Goal: Task Accomplishment & Management: Manage account settings

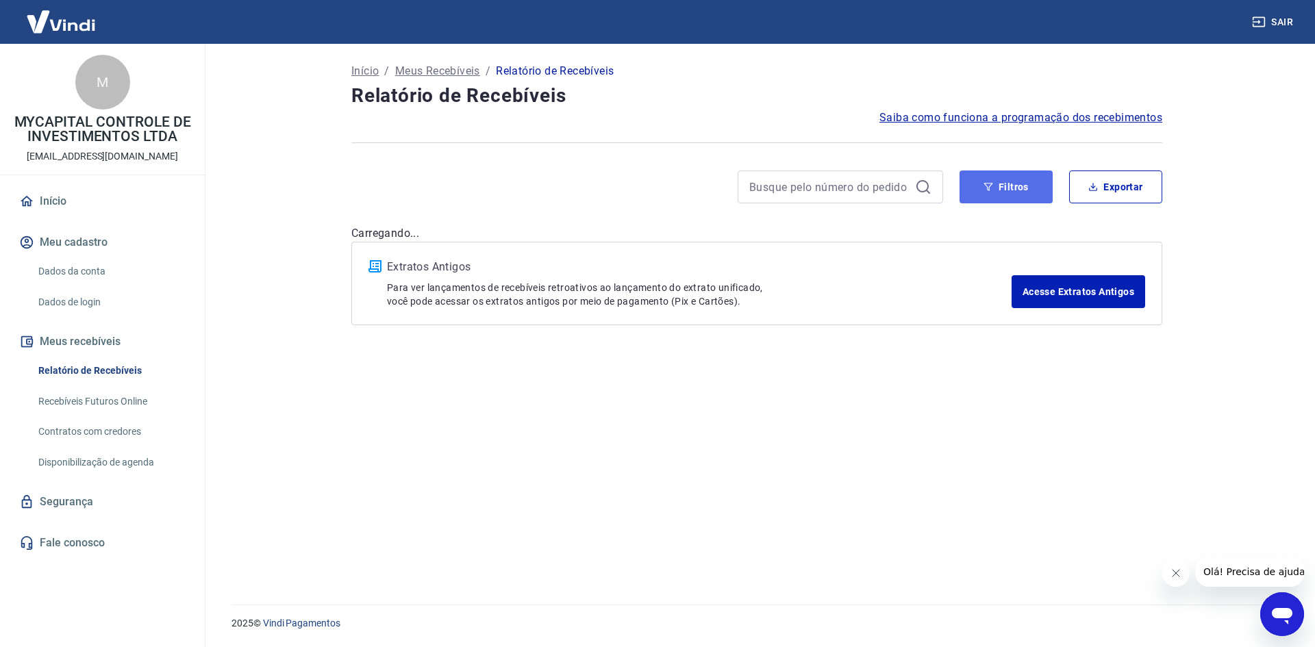
click at [995, 194] on button "Filtros" at bounding box center [1006, 187] width 93 height 33
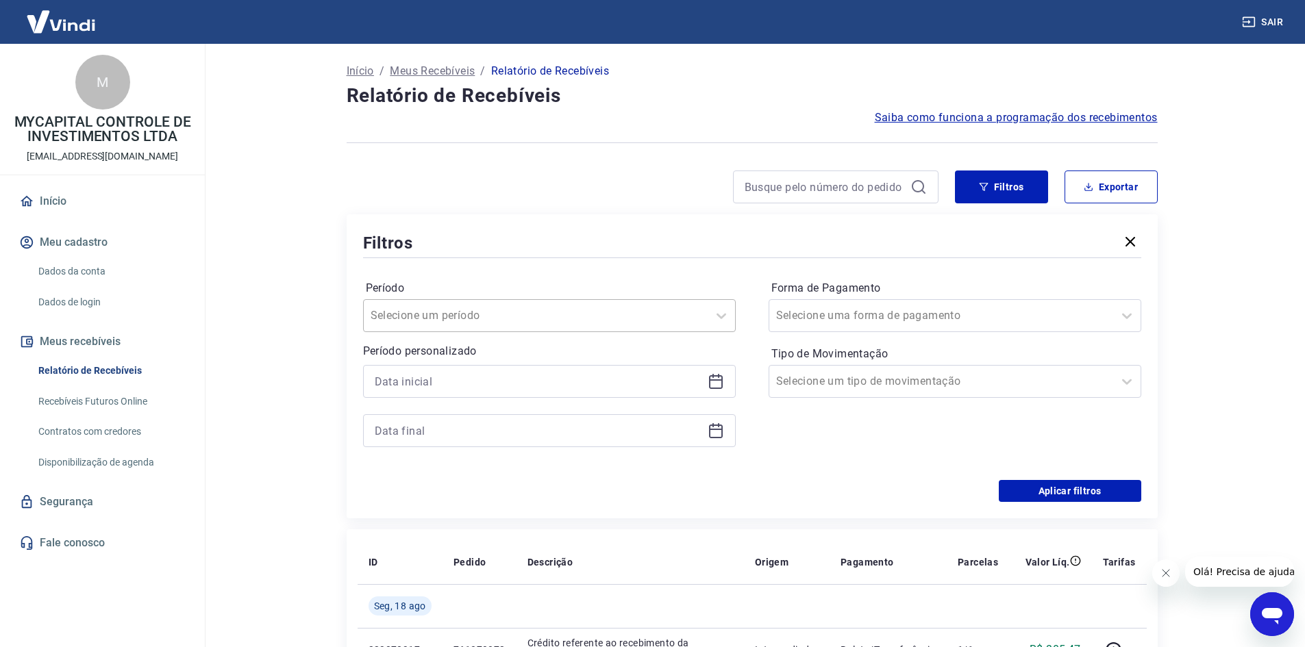
click at [588, 313] on div at bounding box center [536, 315] width 330 height 19
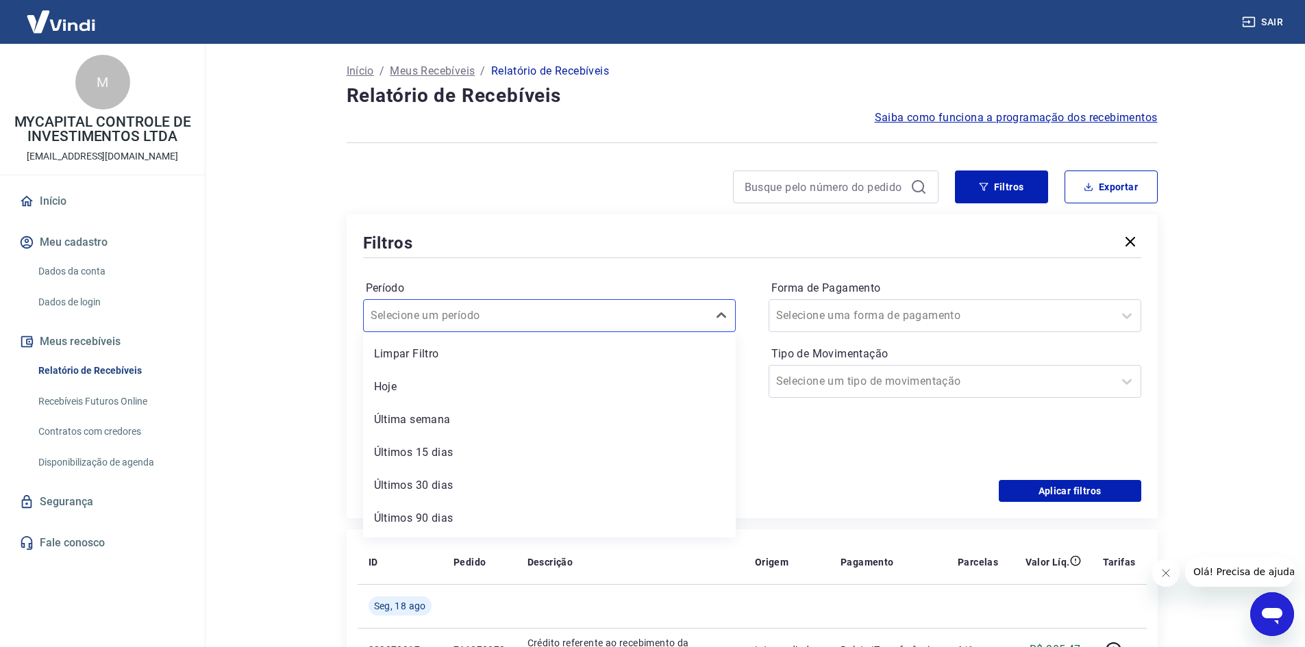
click at [502, 176] on div at bounding box center [643, 187] width 592 height 33
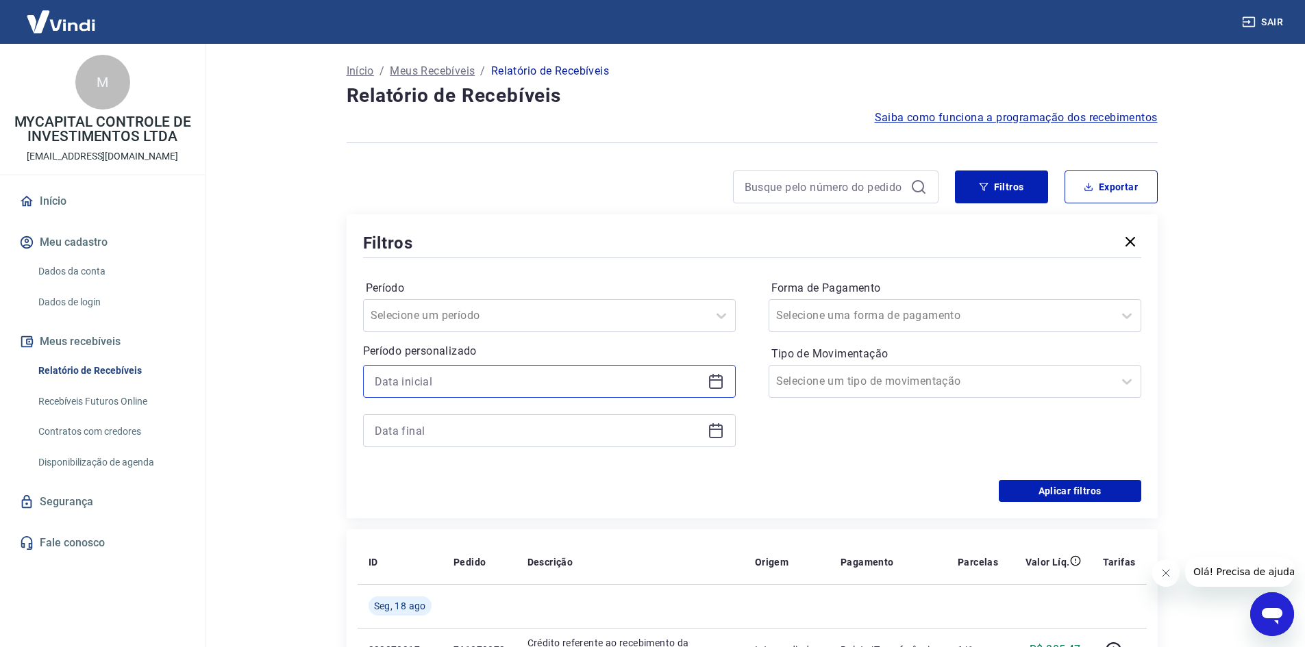
click at [486, 390] on input at bounding box center [538, 381] width 327 height 21
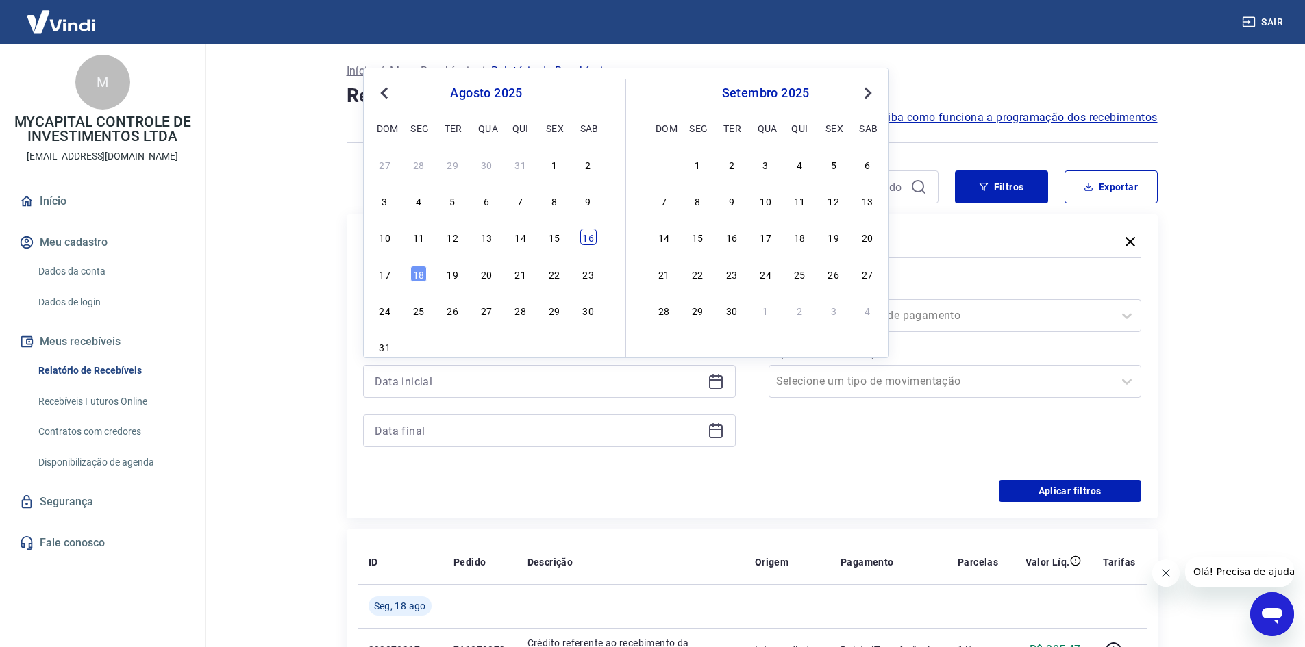
click at [585, 237] on div "16" at bounding box center [588, 237] width 16 height 16
type input "[DATE]"
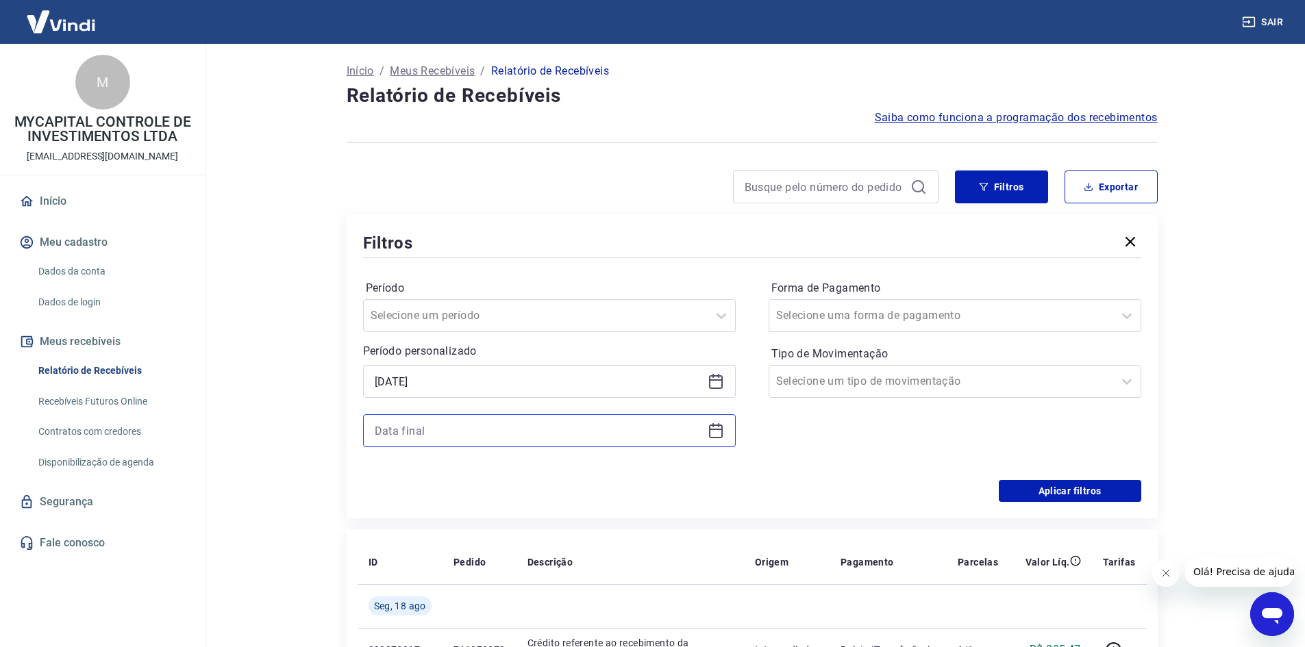
click at [496, 424] on input at bounding box center [538, 431] width 327 height 21
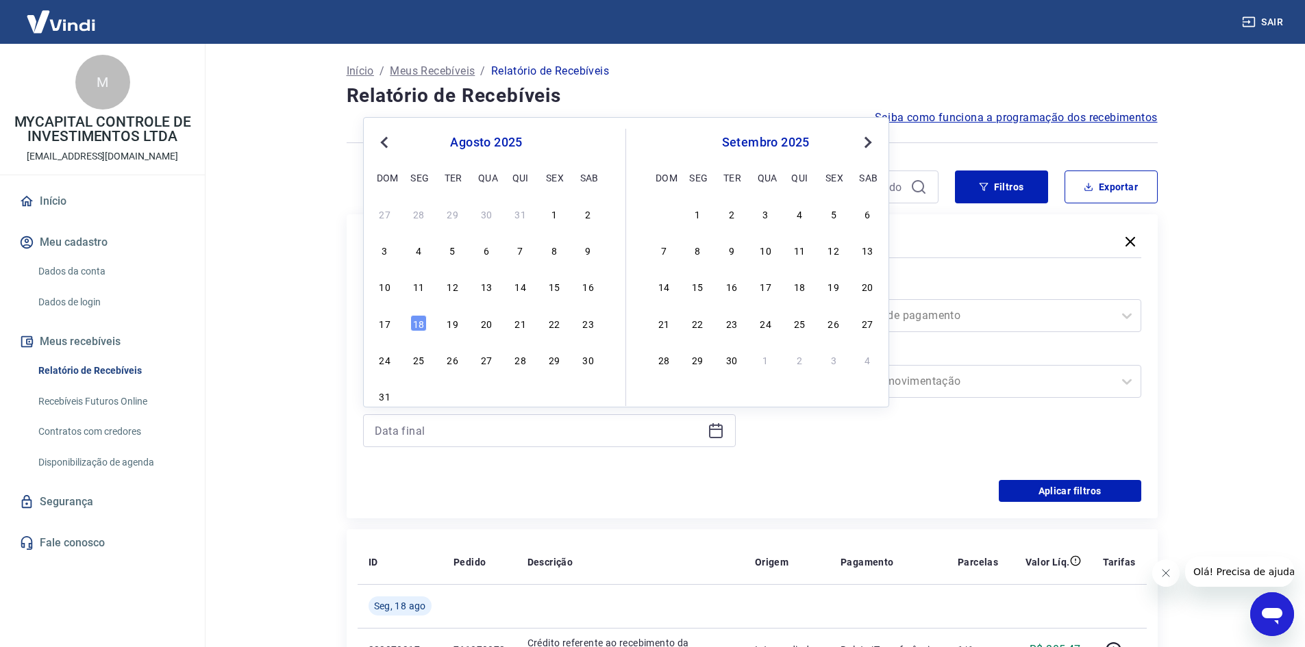
click at [405, 323] on div "17 18 19 20 21 22 23" at bounding box center [486, 323] width 223 height 20
click at [416, 321] on div "18" at bounding box center [418, 323] width 16 height 16
type input "[DATE]"
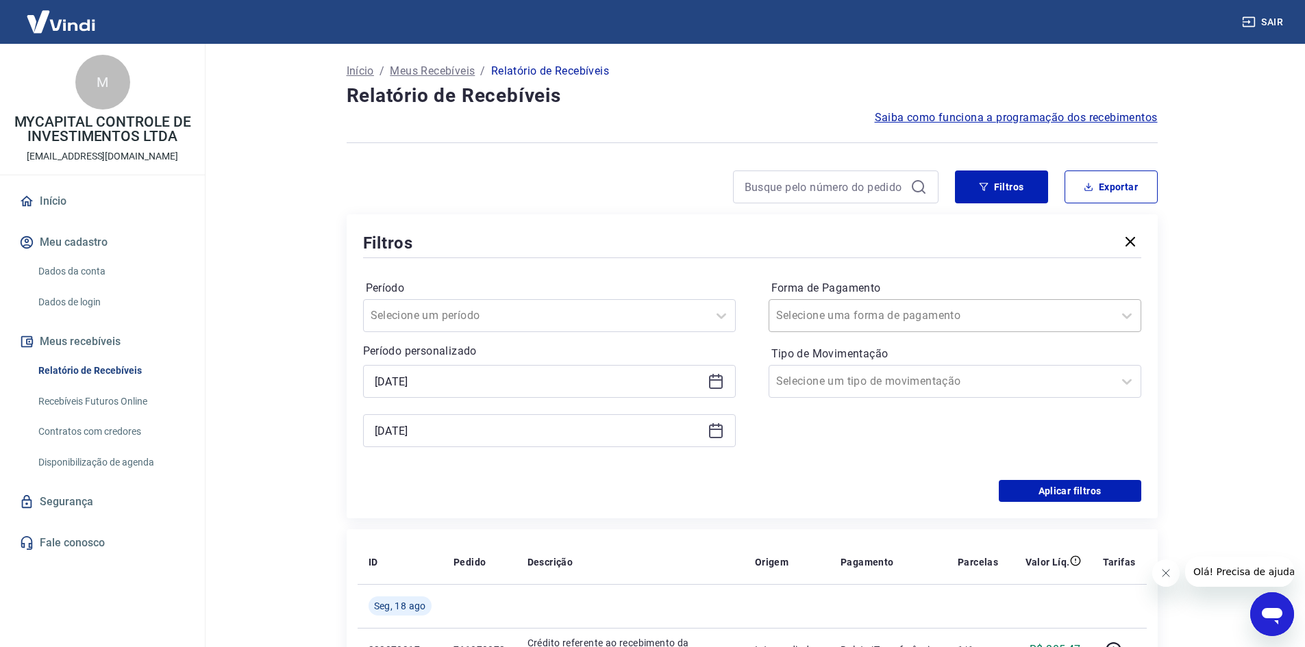
click at [967, 319] on div at bounding box center [941, 315] width 330 height 19
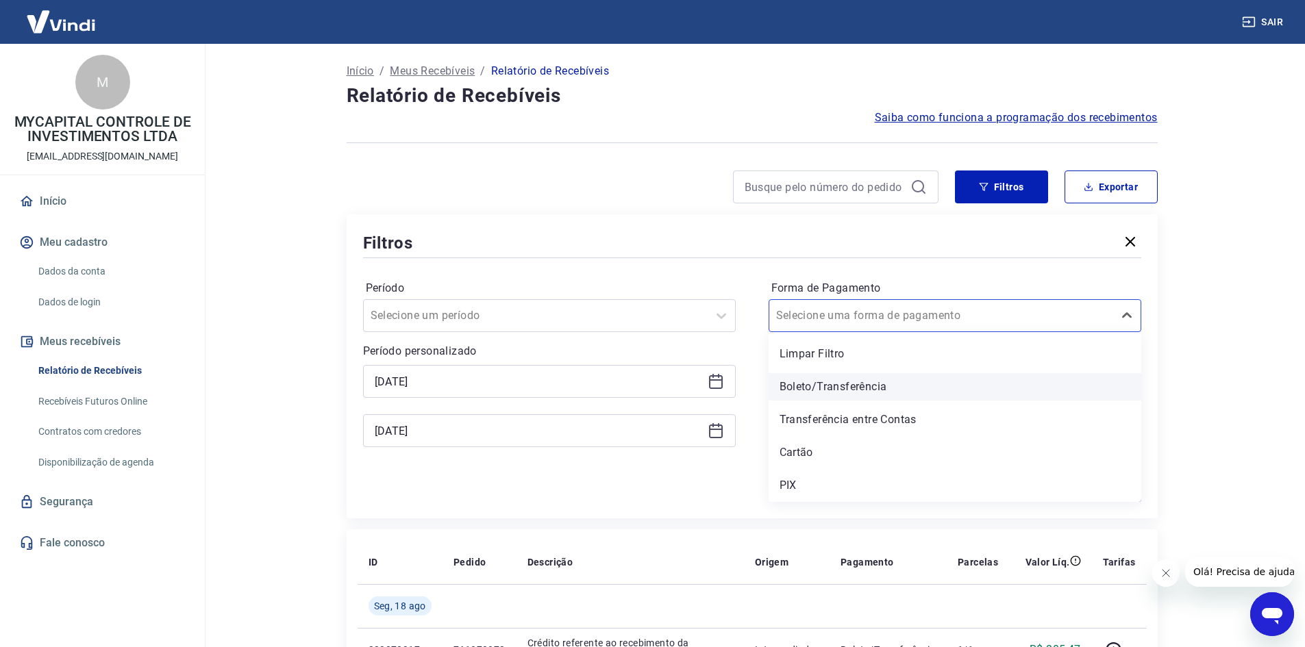
click at [827, 384] on div "Boleto/Transferência" at bounding box center [955, 386] width 373 height 27
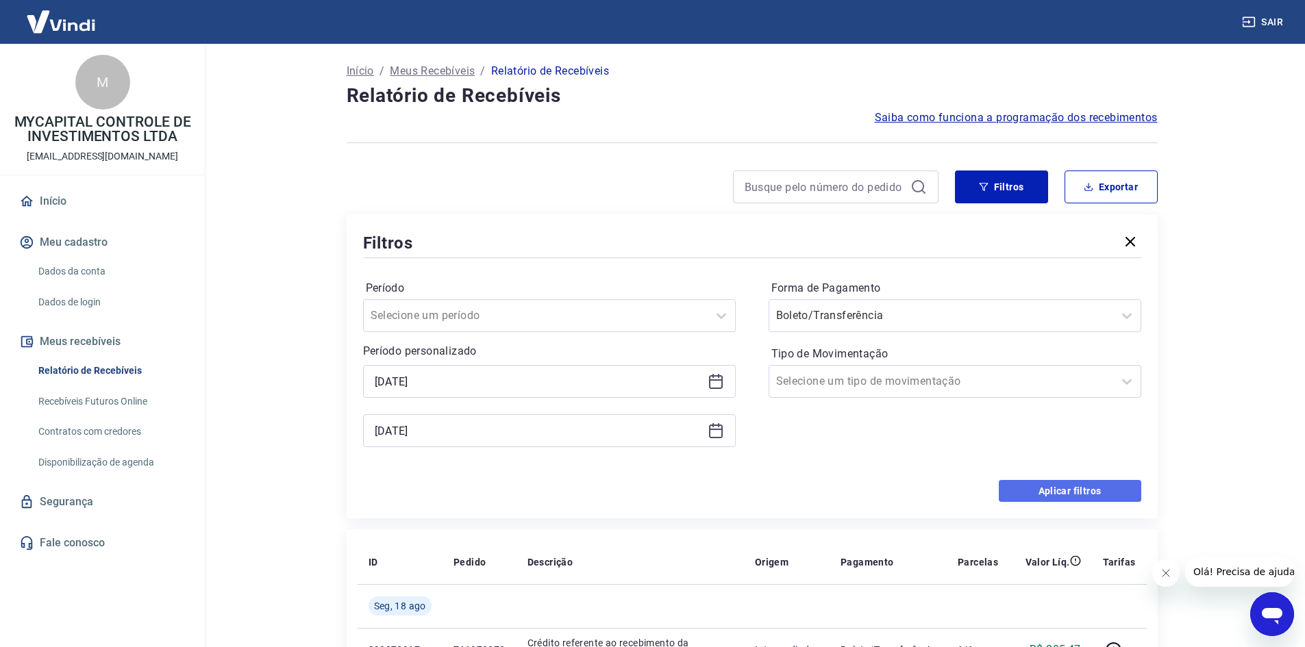
click at [1081, 495] on button "Aplicar filtros" at bounding box center [1070, 491] width 142 height 22
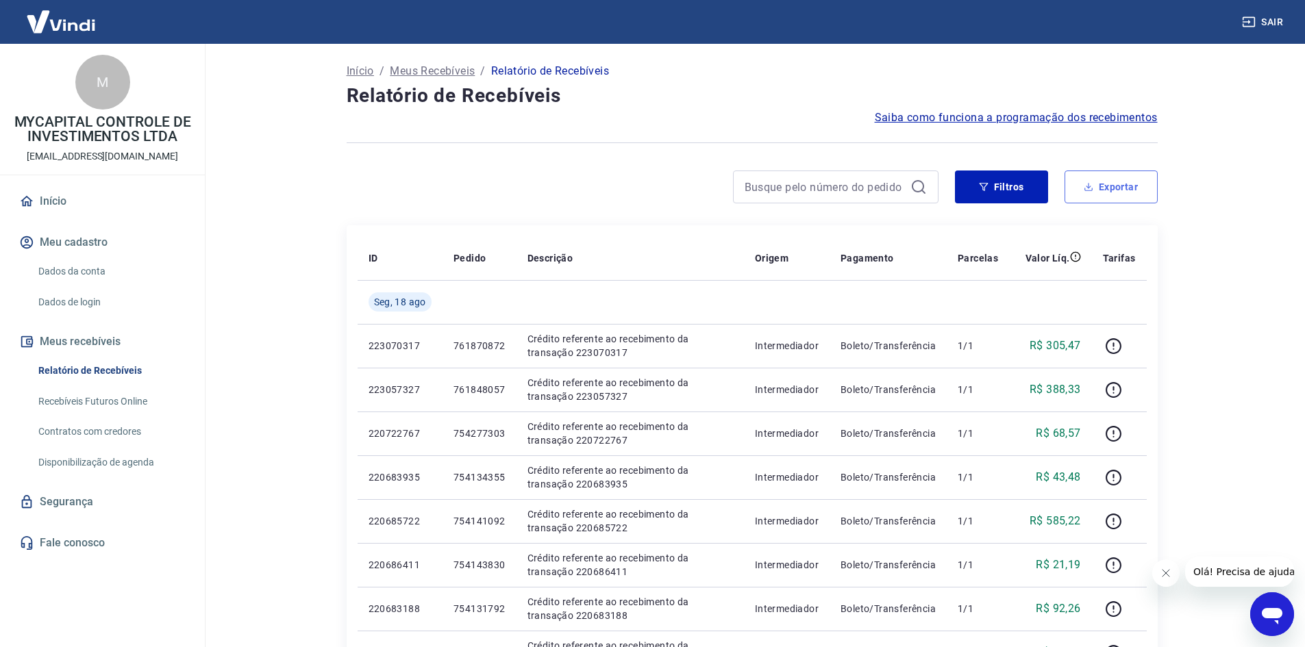
click at [1134, 184] on button "Exportar" at bounding box center [1110, 187] width 93 height 33
type input "[DATE]"
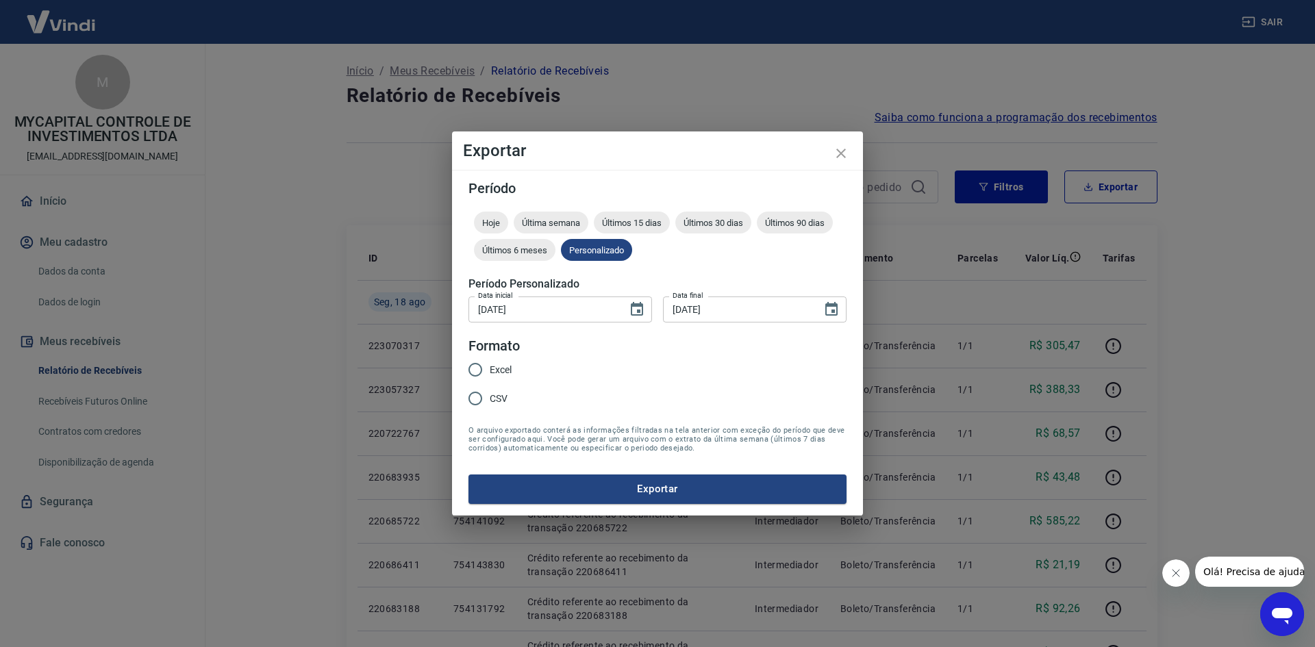
click at [510, 369] on span "Excel" at bounding box center [501, 370] width 22 height 14
click at [490, 369] on input "Excel" at bounding box center [475, 370] width 29 height 29
radio input "true"
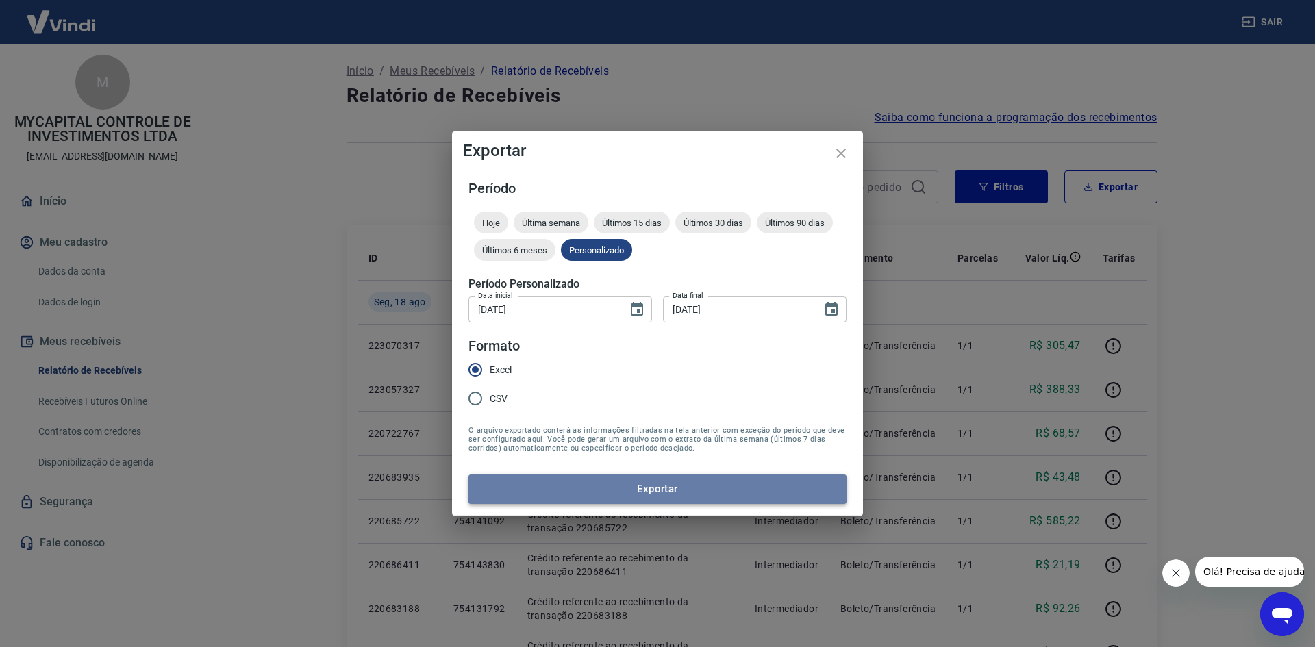
click at [699, 488] on button "Exportar" at bounding box center [658, 489] width 378 height 29
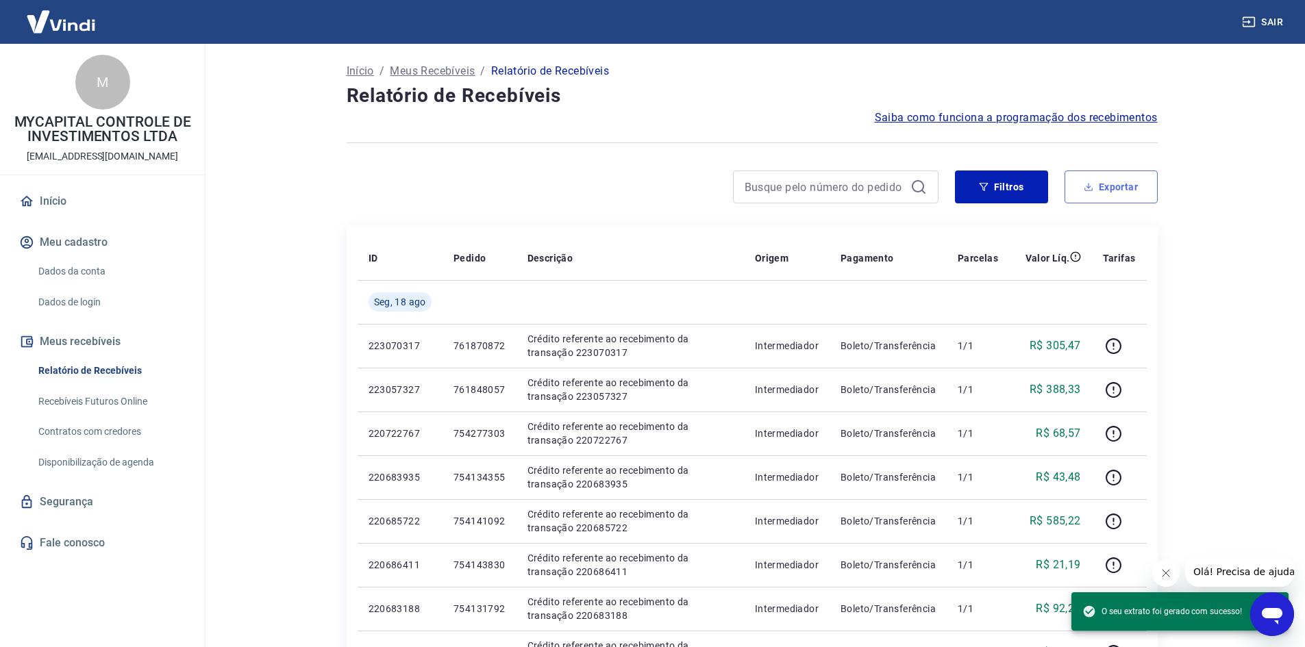
click at [1112, 186] on button "Exportar" at bounding box center [1110, 187] width 93 height 33
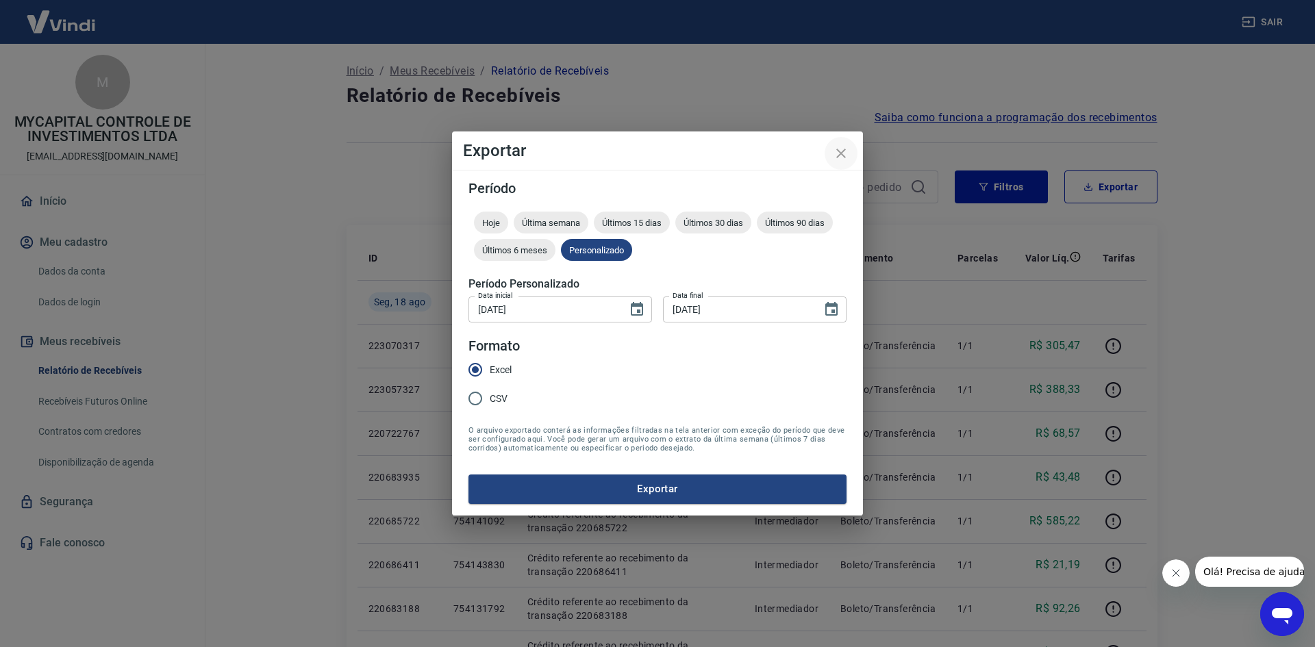
click at [841, 155] on icon "close" at bounding box center [841, 153] width 16 height 16
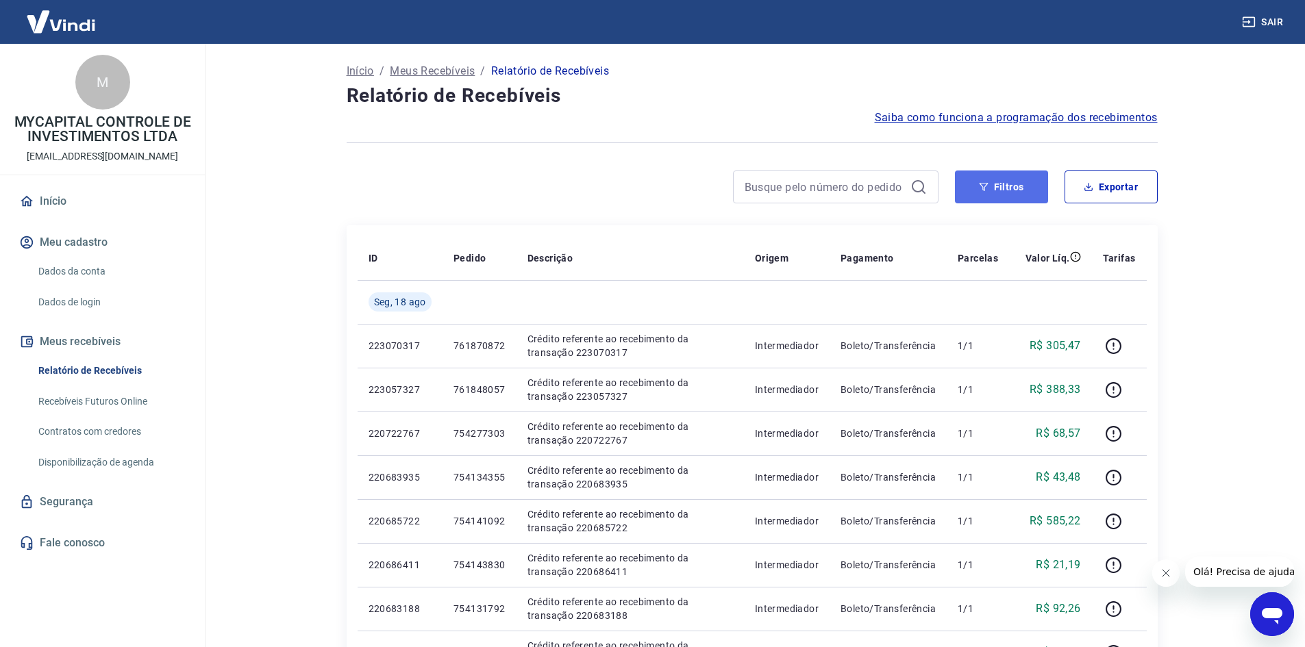
click at [1006, 193] on button "Filtros" at bounding box center [1001, 187] width 93 height 33
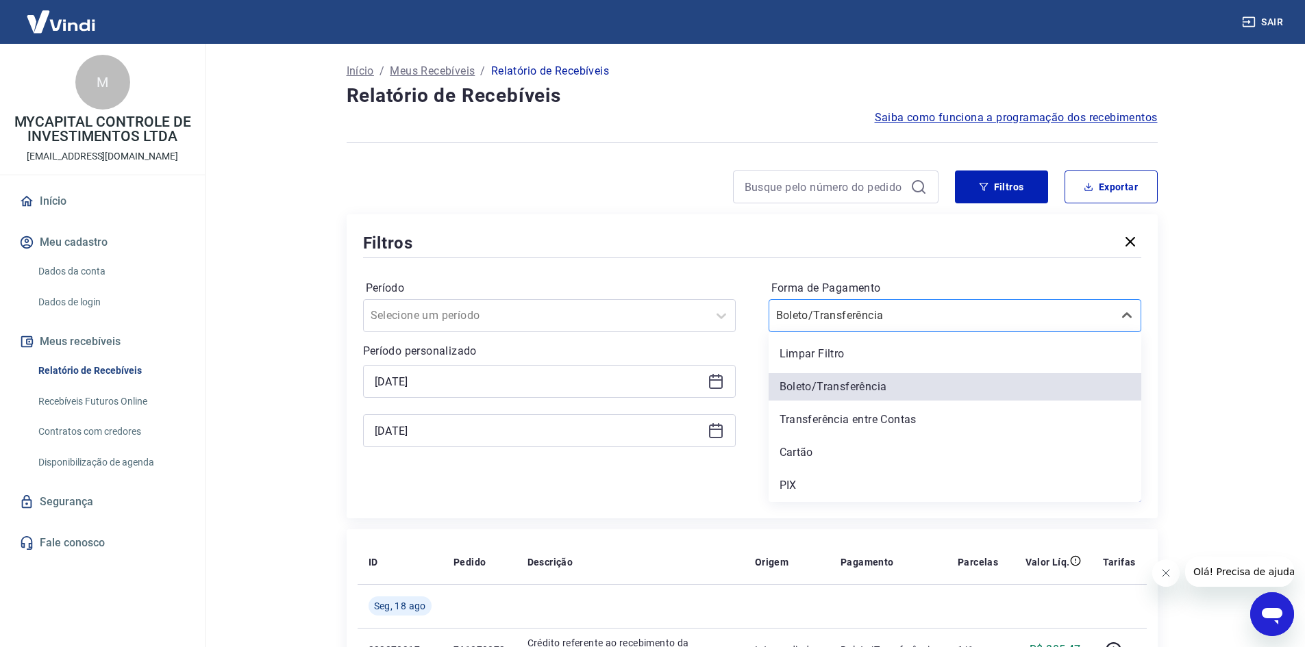
click at [833, 306] on div at bounding box center [941, 315] width 330 height 19
click at [810, 456] on div "Cartão" at bounding box center [955, 452] width 373 height 27
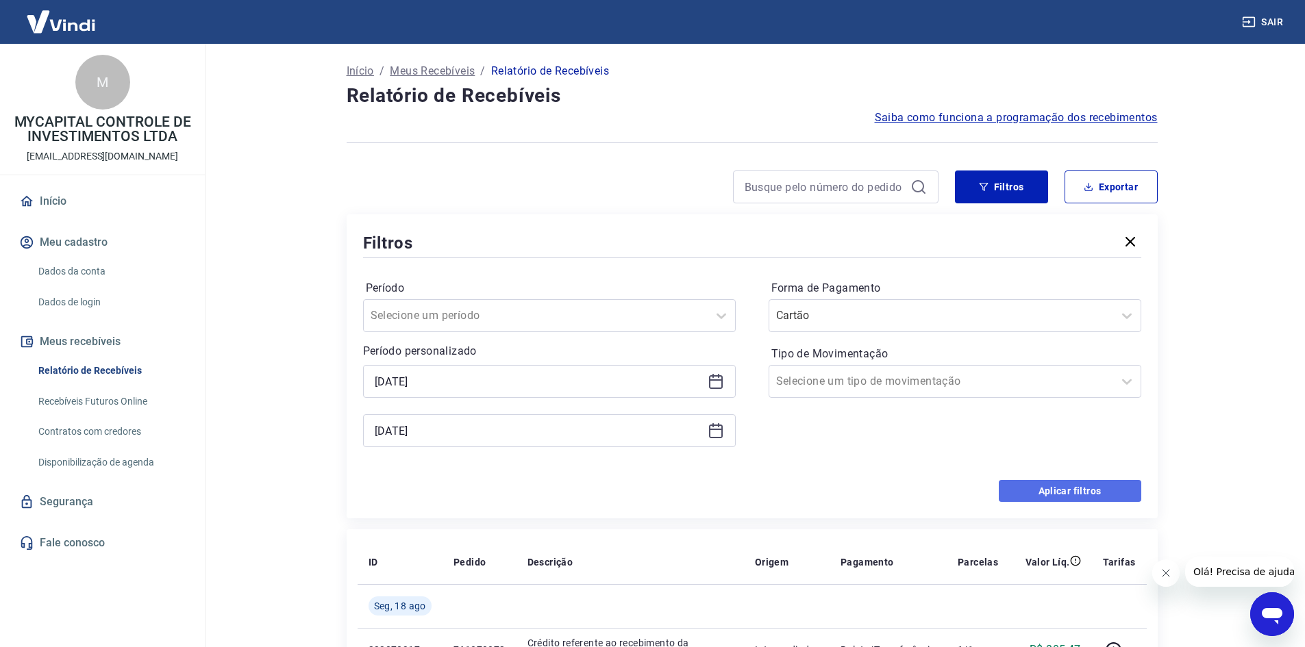
click at [1092, 490] on button "Aplicar filtros" at bounding box center [1070, 491] width 142 height 22
